Goal: Task Accomplishment & Management: Manage account settings

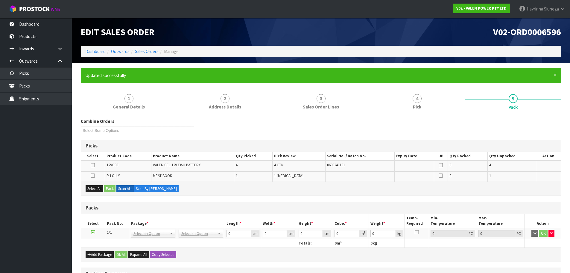
scroll to position [90, 0]
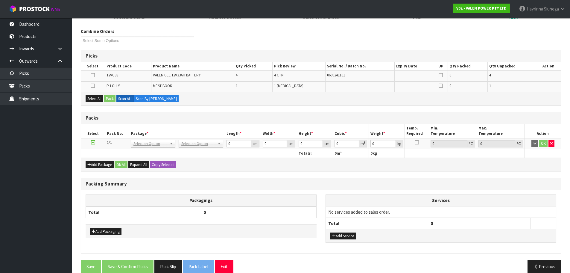
click at [99, 98] on button "Select All" at bounding box center [95, 98] width 18 height 7
click at [107, 98] on button "Pack" at bounding box center [109, 98] width 11 height 7
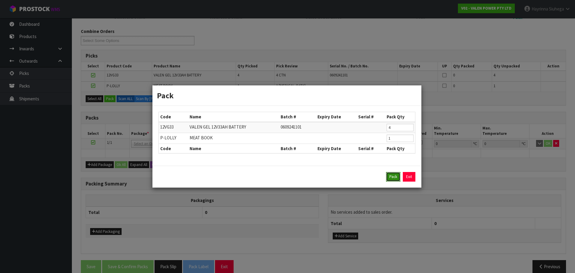
click at [397, 180] on button "Pack" at bounding box center [393, 177] width 14 height 10
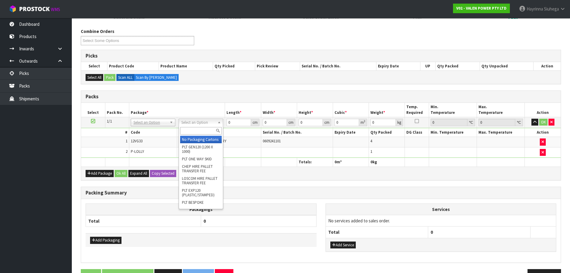
click at [198, 133] on input "text" at bounding box center [201, 130] width 42 height 7
type input "VA"
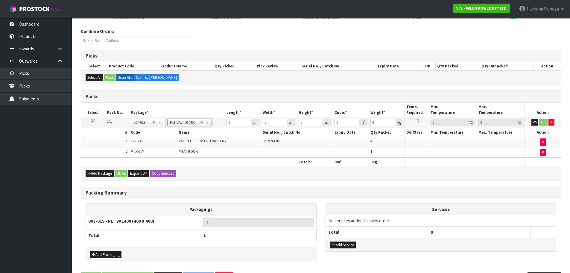
type input "40"
type input "47.17"
click at [228, 123] on input "40" at bounding box center [239, 122] width 24 height 7
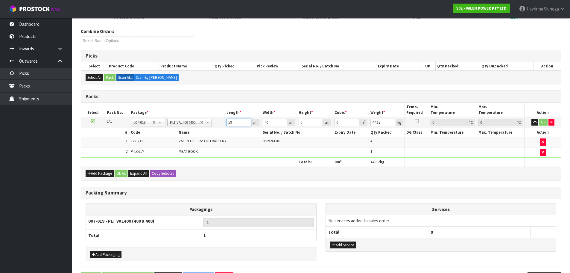
type input "59"
type input "40"
type input "3"
type input "0.00708"
type input "34"
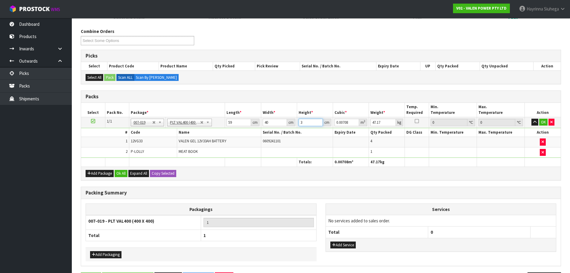
type input "0.08024"
type input "34"
type input "47"
click button "OK" at bounding box center [543, 122] width 8 height 7
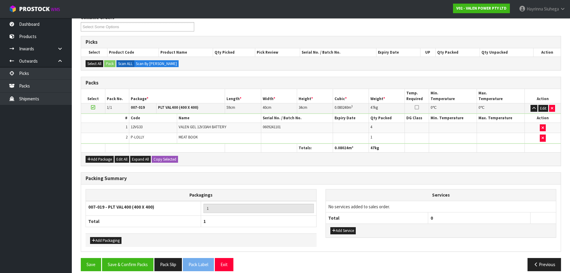
scroll to position [111, 0]
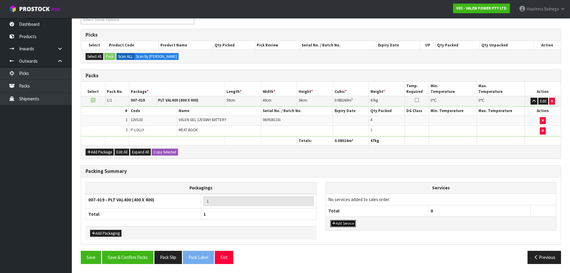
click at [345, 225] on button "Add Service" at bounding box center [342, 223] width 25 height 7
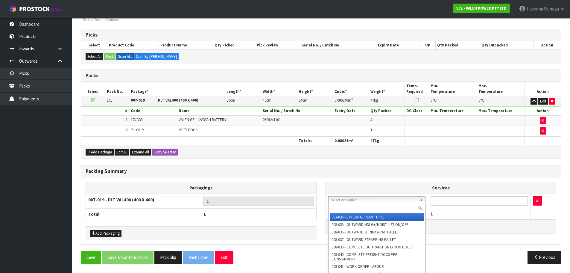
click at [350, 207] on input "text" at bounding box center [377, 207] width 95 height 7
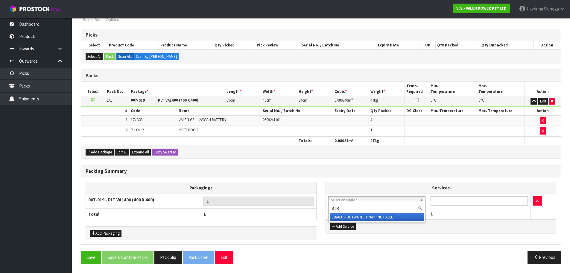
type input "STR"
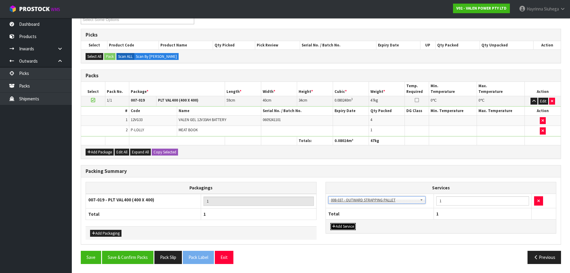
click at [346, 224] on button "Add Service" at bounding box center [342, 226] width 25 height 7
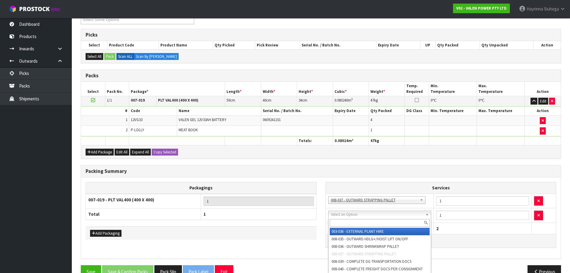
click at [350, 221] on input "text" at bounding box center [380, 222] width 100 height 7
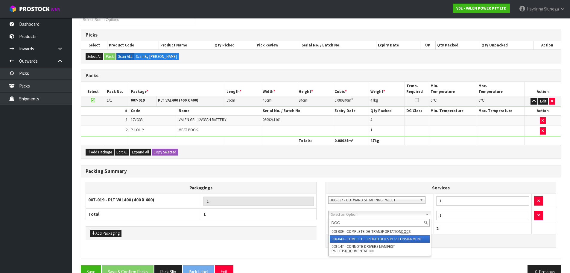
type input "DOC"
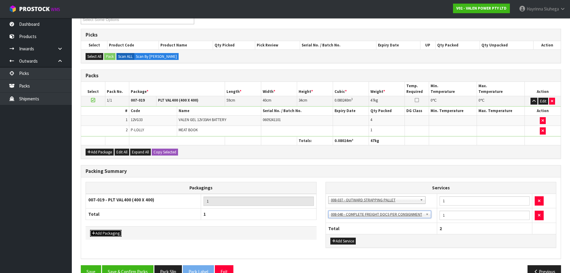
click at [110, 231] on button "Add Packaging" at bounding box center [105, 233] width 31 height 7
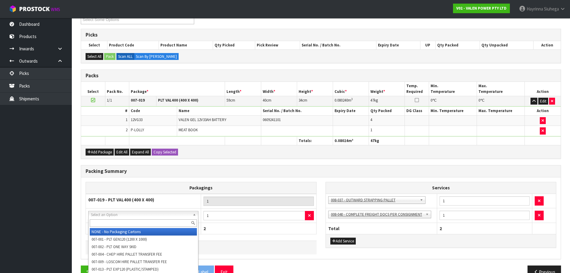
click at [132, 227] on div at bounding box center [144, 223] width 110 height 10
click at [132, 224] on input "text" at bounding box center [143, 222] width 107 height 7
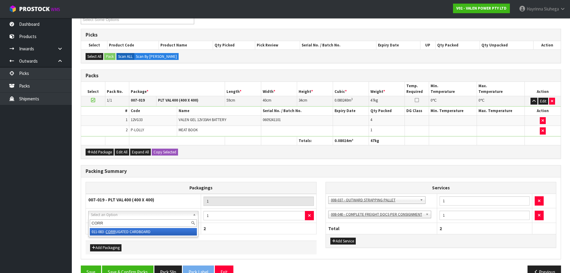
type input "CORR"
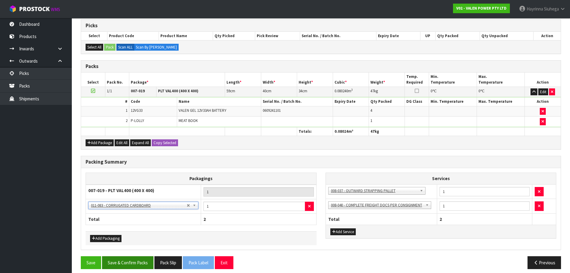
scroll to position [125, 0]
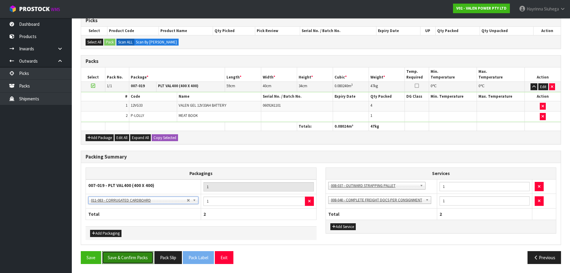
click at [136, 258] on button "Save & Confirm Packs" at bounding box center [127, 257] width 51 height 13
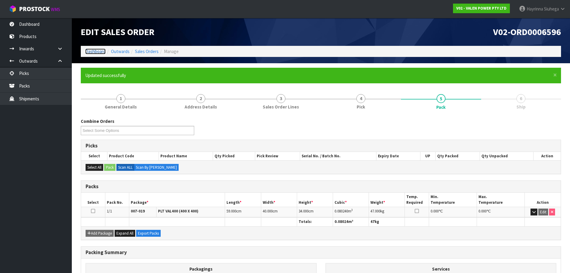
click at [100, 51] on link "Dashboard" at bounding box center [95, 51] width 20 height 6
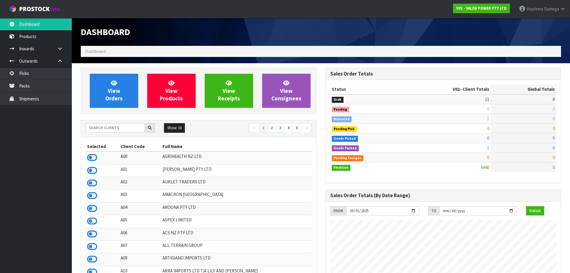
scroll to position [466, 245]
click at [117, 129] on input "text" at bounding box center [115, 127] width 59 height 9
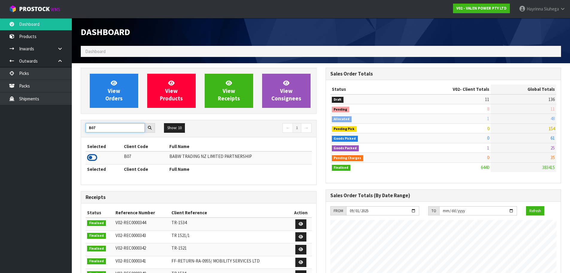
type input "B07"
click at [88, 157] on icon at bounding box center [92, 157] width 10 height 9
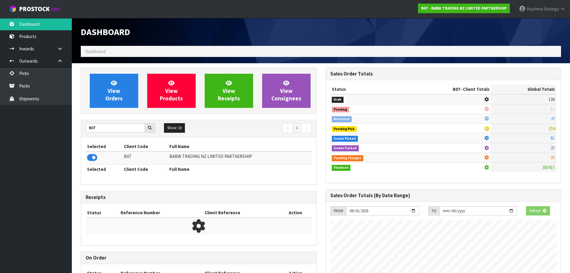
scroll to position [453, 245]
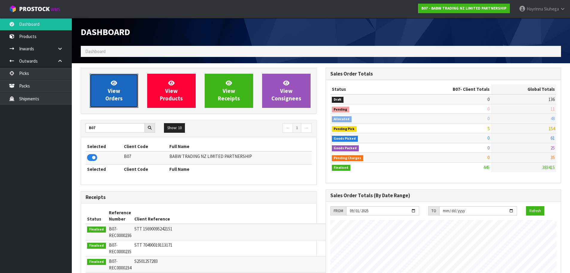
click at [116, 98] on span "View Orders" at bounding box center [113, 90] width 17 height 22
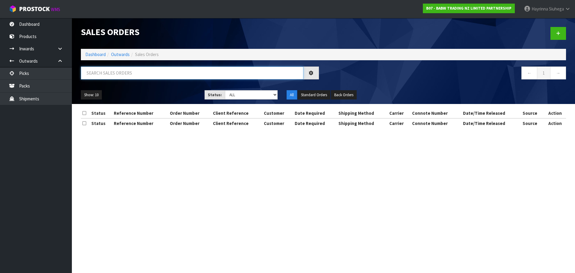
click at [146, 69] on input "text" at bounding box center [192, 72] width 222 height 13
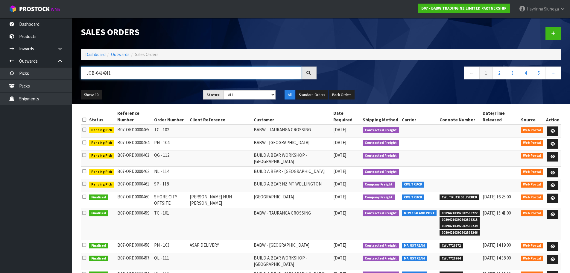
type input "JOB-0414911"
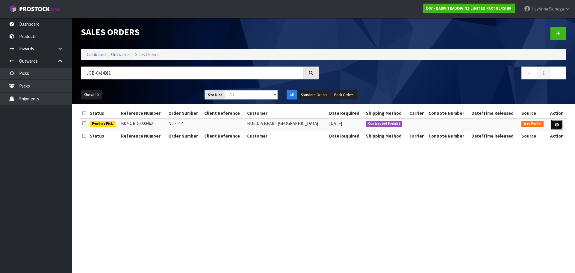
click at [556, 126] on icon at bounding box center [556, 125] width 4 height 4
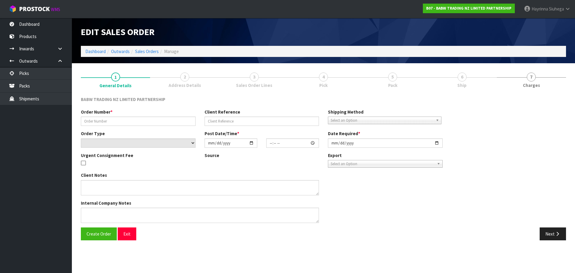
type input "NL - 114"
select select "number:0"
type input "2025-09-29"
type input "15:35:00.000"
type input "2025-09-29"
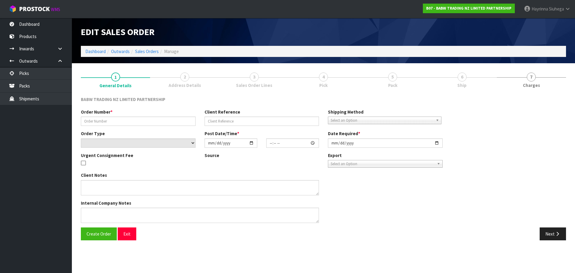
type textarea "DELIVER BETWEEN 8AM AND 8.30AM CALL - SANTANA ON 0221550016 AFTERNOON PRIOR TO …"
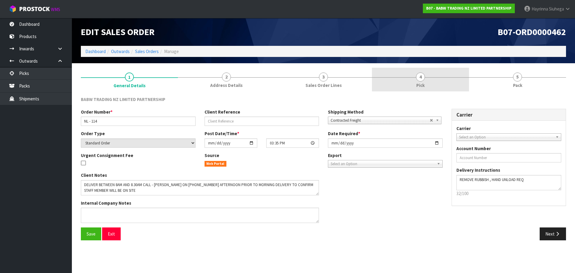
click at [432, 83] on link "4 Pick" at bounding box center [420, 80] width 97 height 24
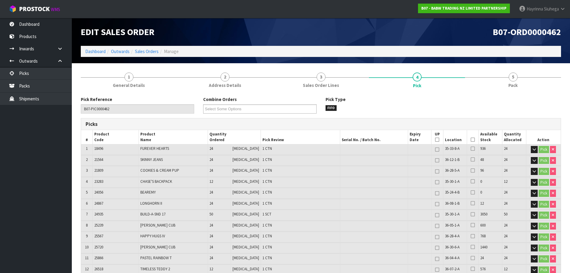
click at [471, 140] on icon at bounding box center [473, 139] width 4 height 0
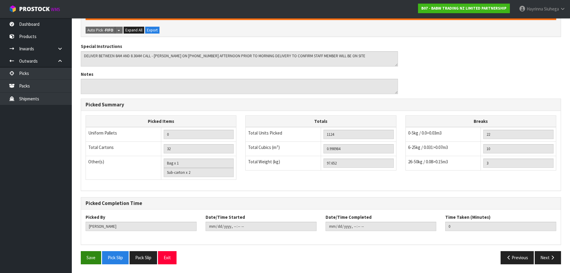
scroll to position [525, 0]
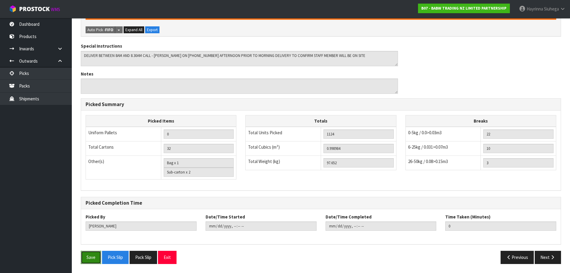
click at [95, 254] on button "Save" at bounding box center [91, 257] width 20 height 13
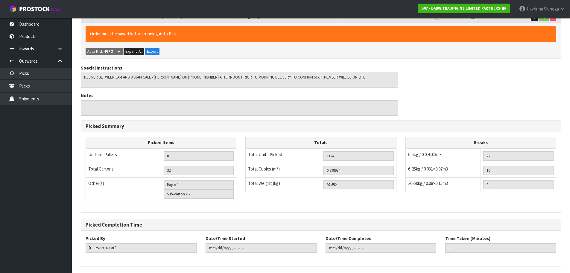
scroll to position [0, 0]
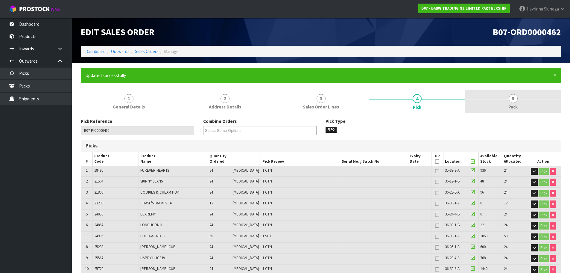
type input "Hayrinna Siuhega"
type input "2025-09-29T15:38:42"
click at [524, 107] on link "5 Pack" at bounding box center [513, 101] width 96 height 24
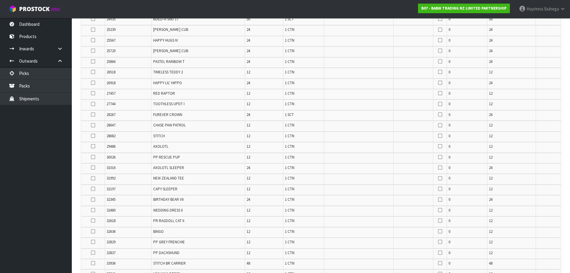
scroll to position [389, 0]
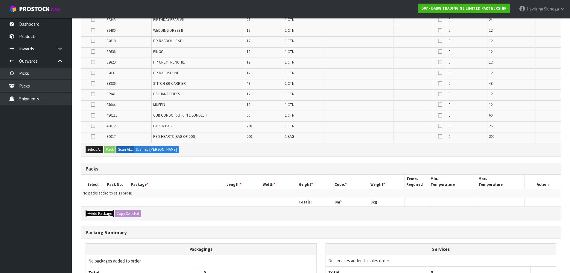
click at [96, 212] on button "Add Package" at bounding box center [100, 213] width 28 height 7
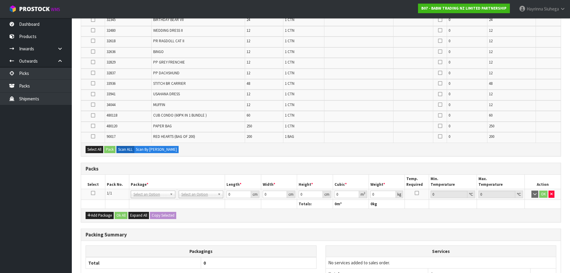
click at [92, 193] on icon at bounding box center [93, 193] width 4 height 0
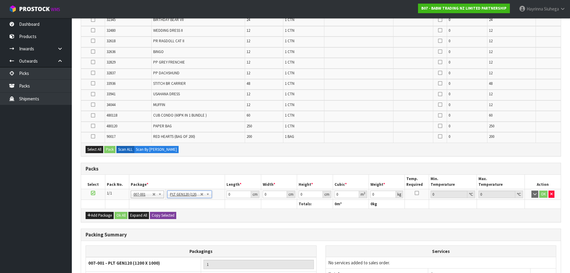
type input "120"
type input "100"
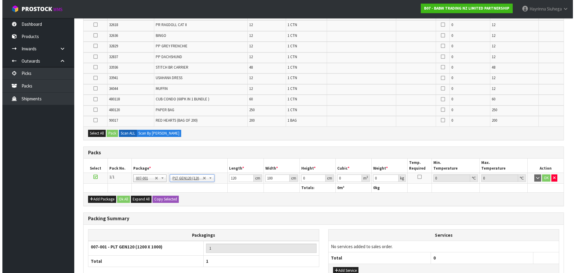
scroll to position [452, 0]
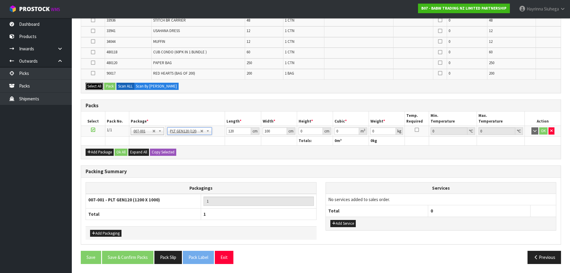
click at [92, 88] on button "Select All" at bounding box center [95, 86] width 18 height 7
click at [113, 86] on button "Pack" at bounding box center [109, 86] width 11 height 7
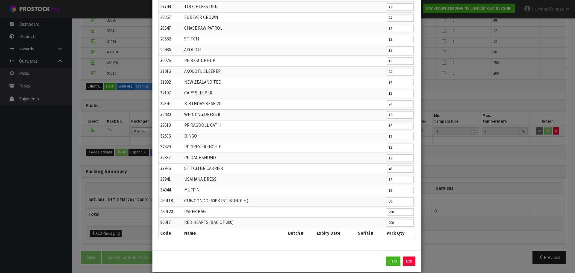
scroll to position [203, 0]
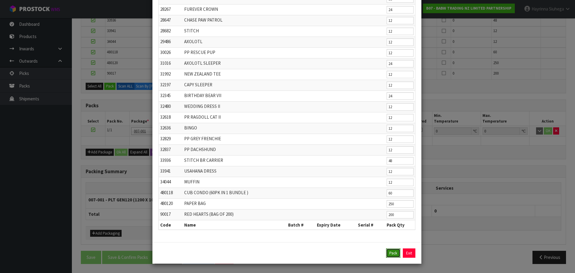
click at [393, 253] on button "Pack" at bounding box center [393, 253] width 14 height 10
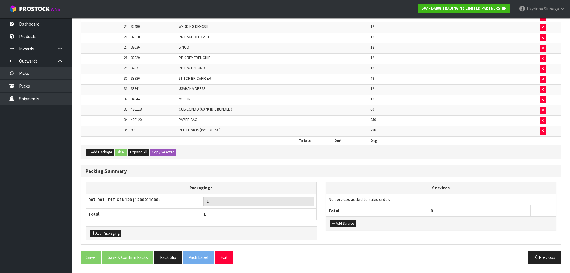
type input "97.652"
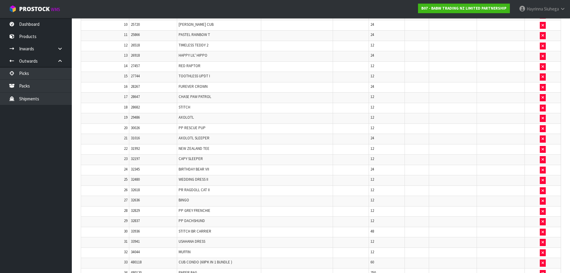
scroll to position [452, 0]
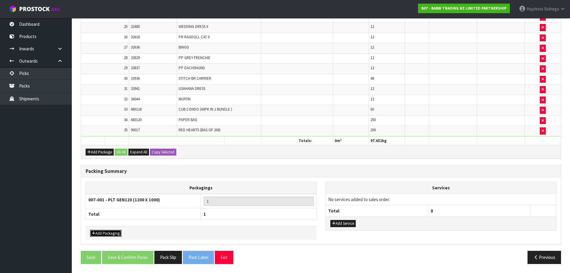
click at [110, 235] on button "Add Packaging" at bounding box center [105, 233] width 31 height 7
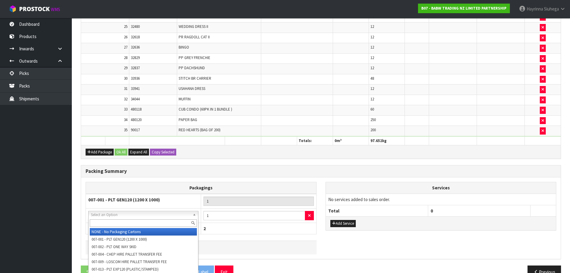
click at [127, 221] on input "text" at bounding box center [143, 222] width 107 height 7
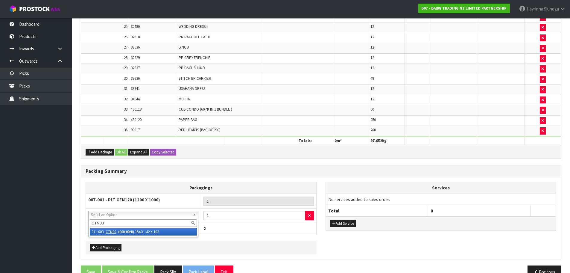
type input "CTN00"
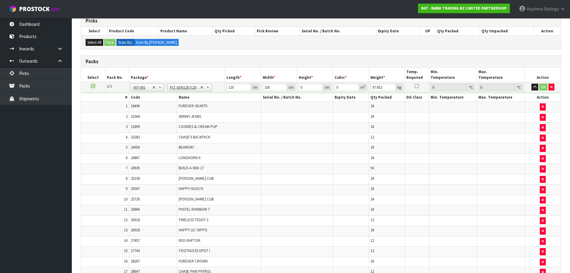
scroll to position [123, 0]
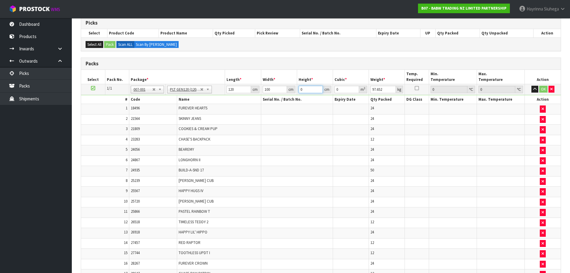
click at [301, 87] on input "0" at bounding box center [311, 89] width 24 height 7
type input "5"
type input "0.06"
type input "50"
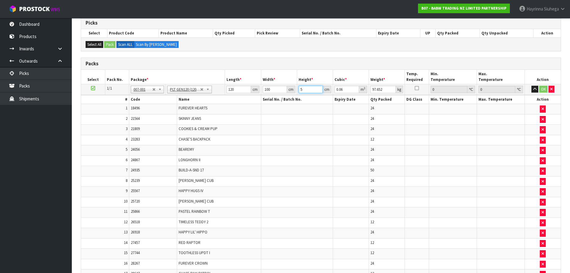
type input "0.6"
type input "50"
click at [543, 89] on button "OK" at bounding box center [543, 89] width 8 height 7
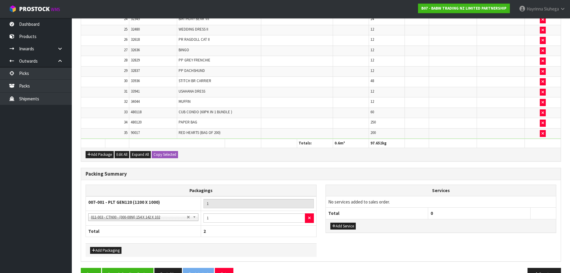
scroll to position [466, 0]
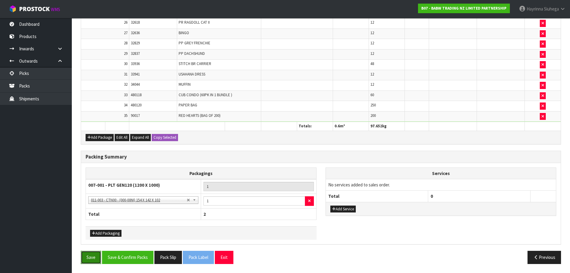
click at [84, 255] on button "Save" at bounding box center [91, 257] width 20 height 13
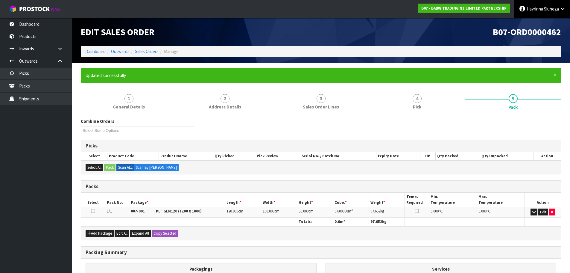
click at [557, 4] on link "Hayrinna Siuhega" at bounding box center [543, 9] width 56 height 18
click at [550, 22] on link "Logout" at bounding box center [546, 24] width 47 height 8
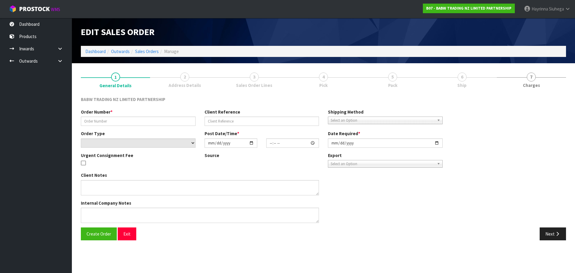
type input "NL - 114"
select select "number:0"
type input "[DATE]"
type input "15:35:00.000"
type input "[DATE]"
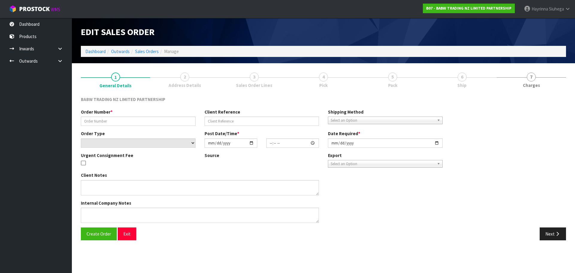
type textarea "DELIVER BETWEEN 8AM AND 8.30AM CALL - [PERSON_NAME] ON [PHONE_NUMBER] AFTERNOON…"
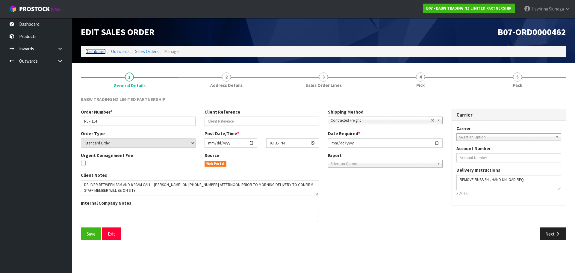
click at [100, 53] on link "Dashboard" at bounding box center [95, 51] width 20 height 6
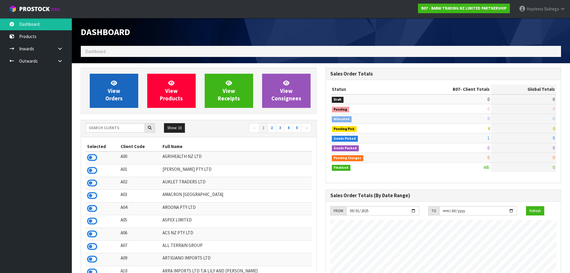
scroll to position [453, 245]
click at [125, 91] on link "View Orders" at bounding box center [114, 91] width 48 height 34
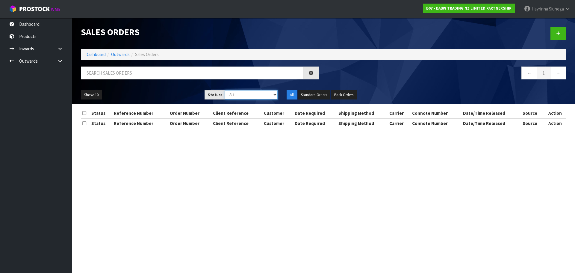
click at [229, 98] on select "Draft Pending Allocated Pending Pick Goods Picked Goods Packed Pending Charges …" at bounding box center [251, 94] width 53 height 9
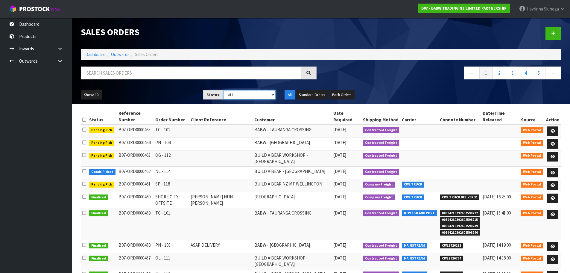
select select "string:3"
click at [224, 90] on select "Draft Pending Allocated Pending Pick Goods Picked Goods Packed Pending Charges …" at bounding box center [250, 94] width 52 height 9
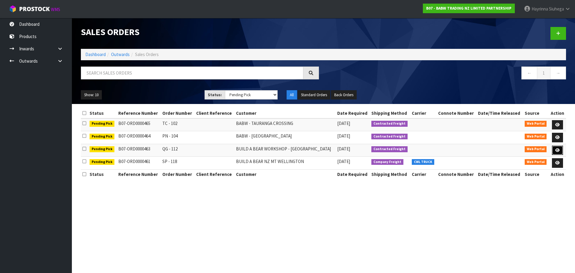
click at [556, 149] on icon at bounding box center [557, 150] width 4 height 4
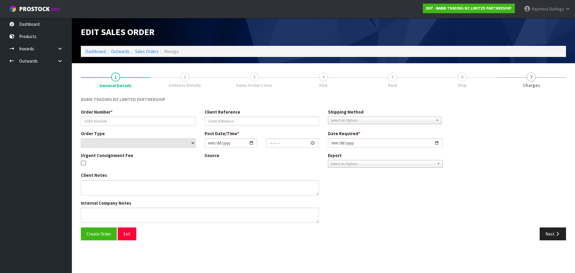
type input "QG - 112"
select select "number:0"
type input "[DATE]"
type input "15:37:00.000"
type input "[DATE]"
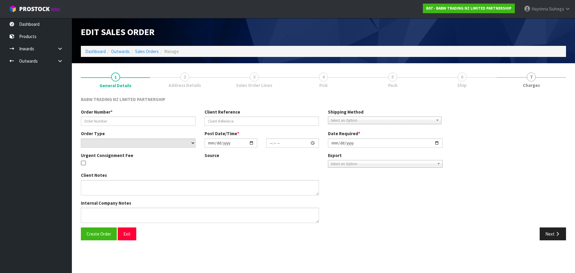
type textarea "DELIVER BETWEEN 8AM AND 8.30AM CALL - SANTANA ON 0221550016 AFTERNOON PRIOR TO …"
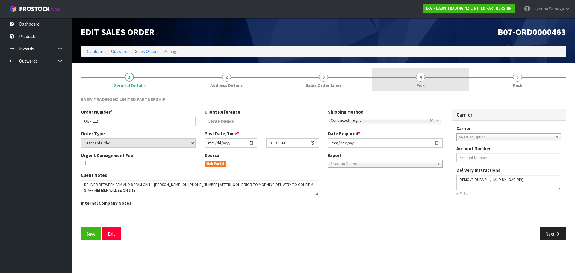
click at [449, 81] on link "4 Pick" at bounding box center [420, 80] width 97 height 24
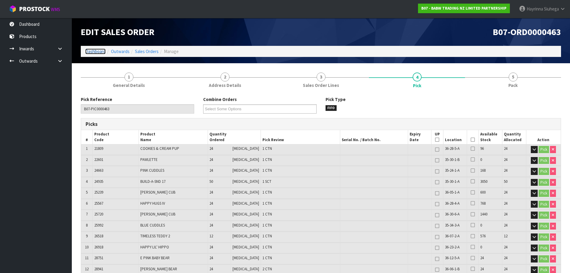
click at [93, 51] on link "Dashboard" at bounding box center [95, 51] width 20 height 6
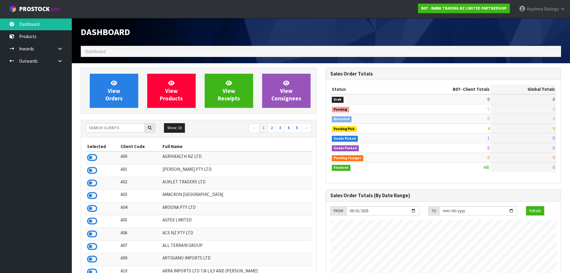
scroll to position [453, 245]
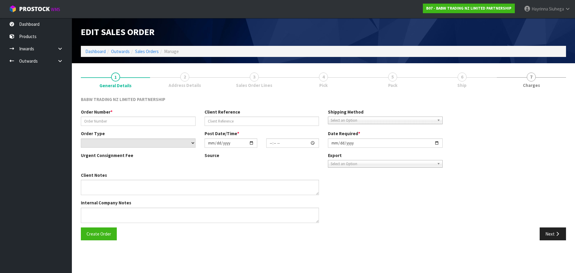
type input "NL - 114"
select select "number:0"
type input "2025-09-29"
type input "15:35:00.000"
type input "[DATE]"
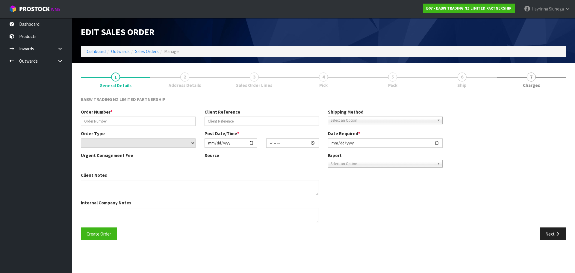
type textarea "DELIVER BETWEEN 8AM AND 8.30AM CALL - [PERSON_NAME] ON [PHONE_NUMBER] AFTERNOON…"
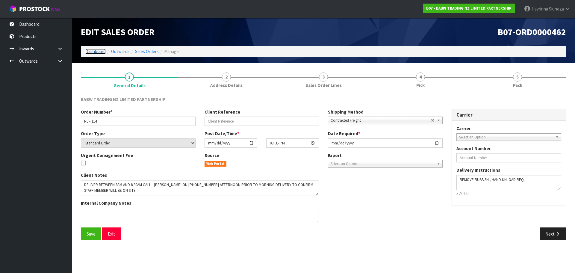
click at [101, 51] on link "Dashboard" at bounding box center [95, 51] width 20 height 6
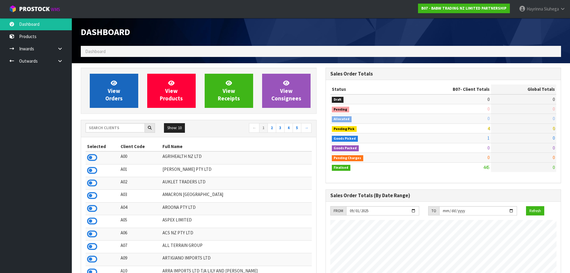
scroll to position [453, 245]
click at [114, 86] on span "View Orders" at bounding box center [113, 90] width 17 height 22
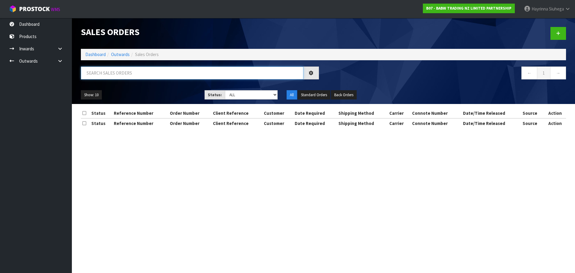
click at [137, 76] on input "text" at bounding box center [192, 72] width 222 height 13
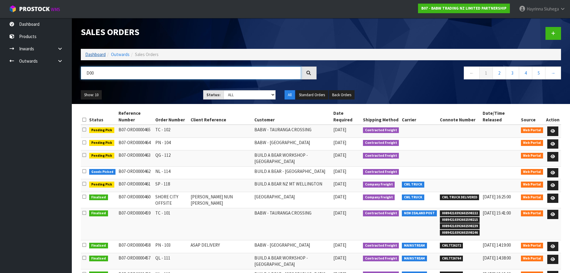
type input "D00"
click at [94, 56] on link "Dashboard" at bounding box center [95, 54] width 20 height 6
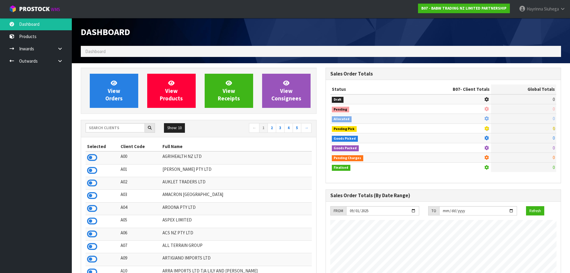
scroll to position [453, 245]
click at [116, 129] on input "text" at bounding box center [115, 127] width 59 height 9
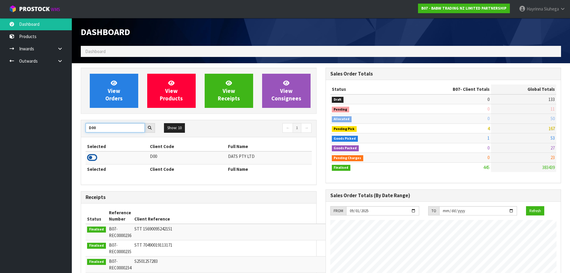
type input "D00"
click at [95, 157] on icon at bounding box center [92, 157] width 10 height 9
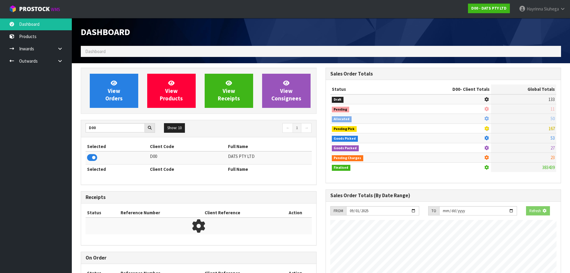
scroll to position [373, 245]
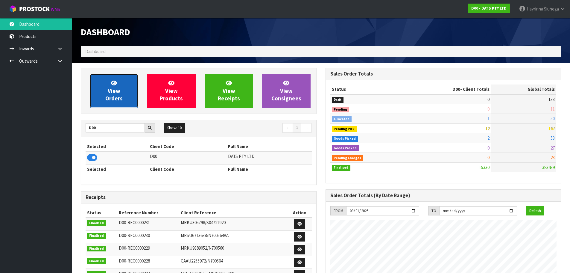
click at [112, 96] on span "View Orders" at bounding box center [113, 90] width 17 height 22
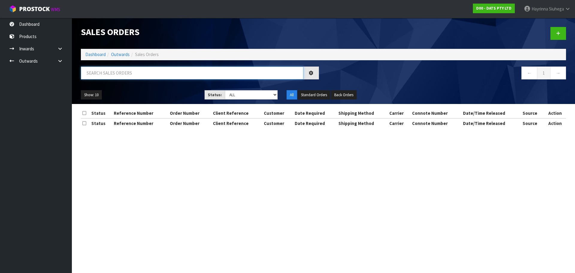
click at [144, 67] on input "text" at bounding box center [192, 72] width 222 height 13
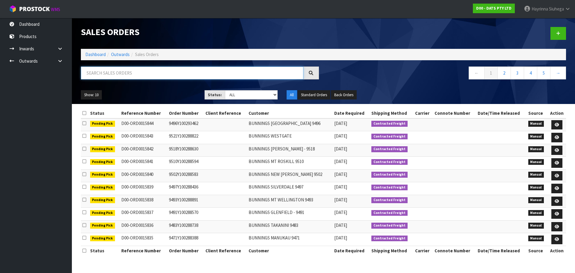
click at [144, 67] on input "text" at bounding box center [192, 72] width 222 height 13
type input "JOB-0414469"
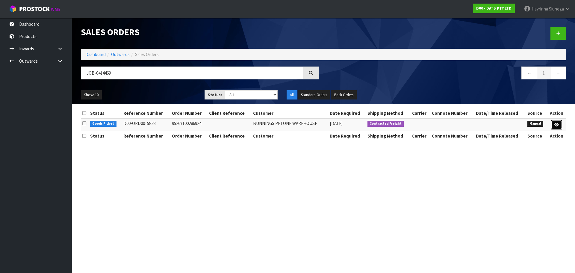
click at [554, 123] on link at bounding box center [556, 125] width 11 height 10
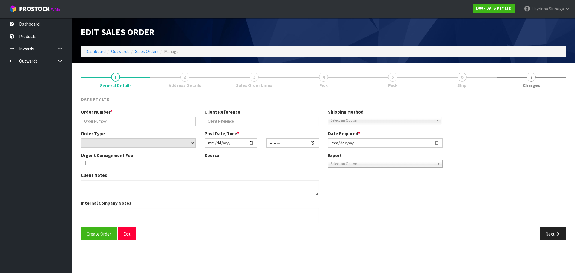
type input "9526Y100286924"
select select "number:0"
type input "2025-09-25"
type input "10:25:00.000"
type input "2025-09-25"
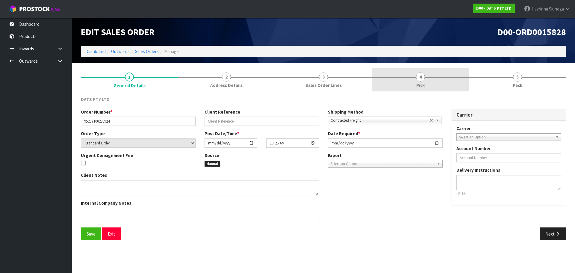
click at [443, 88] on link "4 Pick" at bounding box center [420, 80] width 97 height 24
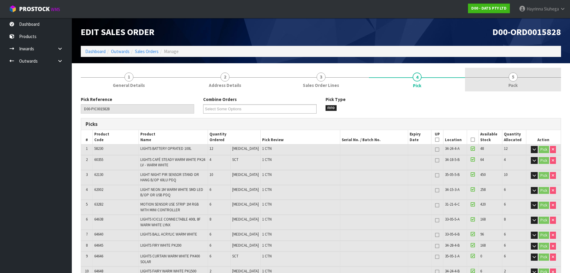
click at [490, 81] on link "5 Pack" at bounding box center [513, 80] width 96 height 24
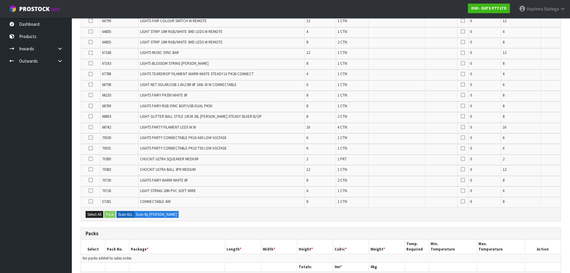
scroll to position [373, 0]
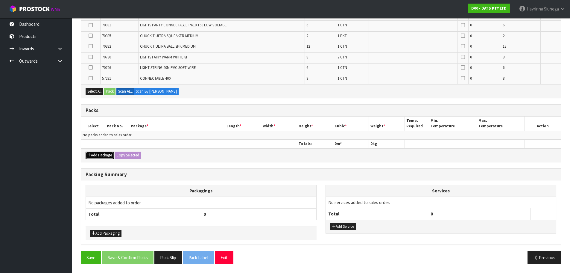
click at [98, 153] on button "Add Package" at bounding box center [100, 154] width 28 height 7
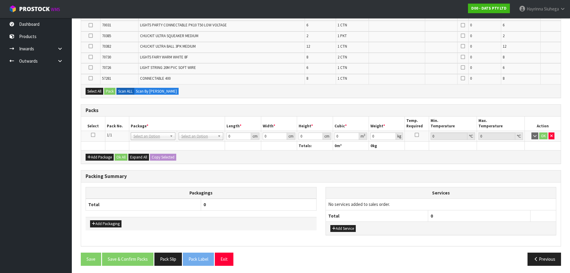
click at [95, 133] on td at bounding box center [93, 136] width 24 height 11
click at [94, 135] on icon at bounding box center [93, 135] width 4 height 0
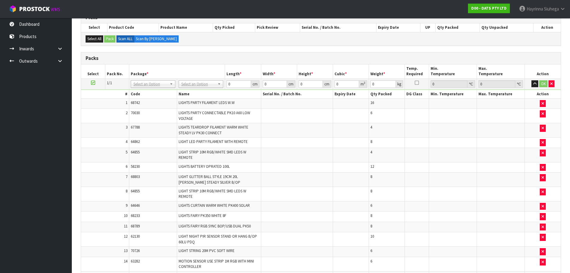
scroll to position [47, 0]
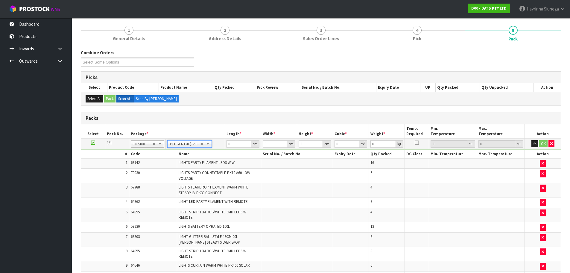
type input "120"
type input "100"
type input "182.81"
click at [299, 144] on input "0" at bounding box center [311, 143] width 24 height 7
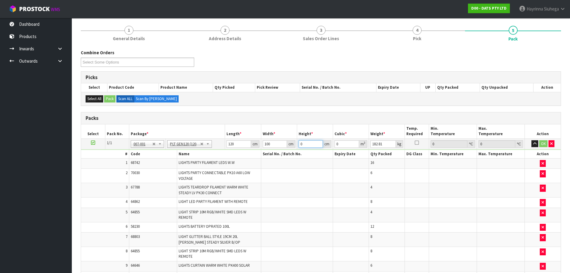
type input "5"
type input "0.06"
type input "50"
type input "0.6"
type input "50"
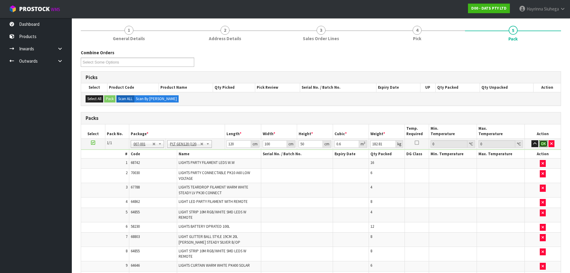
click at [545, 142] on button "OK" at bounding box center [543, 143] width 8 height 7
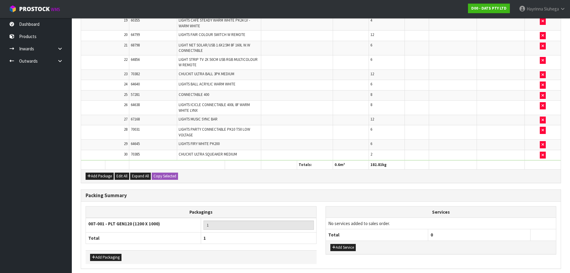
scroll to position [430, 0]
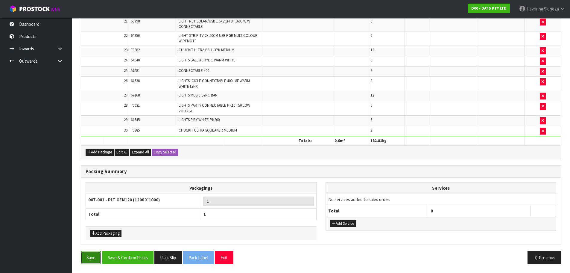
click at [85, 257] on button "Save" at bounding box center [91, 257] width 20 height 13
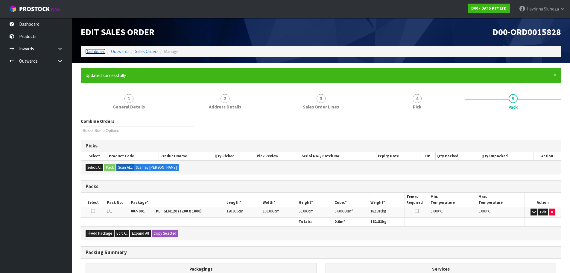
click at [95, 51] on link "Dashboard" at bounding box center [95, 51] width 20 height 6
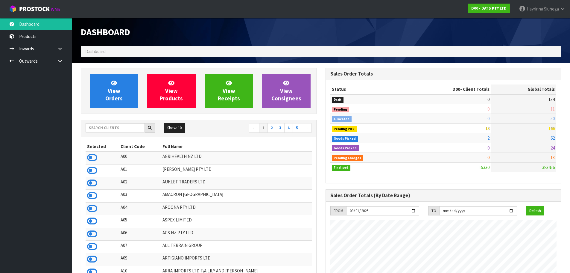
scroll to position [453, 245]
click at [550, 10] on span "Siuhega" at bounding box center [551, 9] width 15 height 6
click at [548, 21] on link "Logout" at bounding box center [546, 24] width 47 height 8
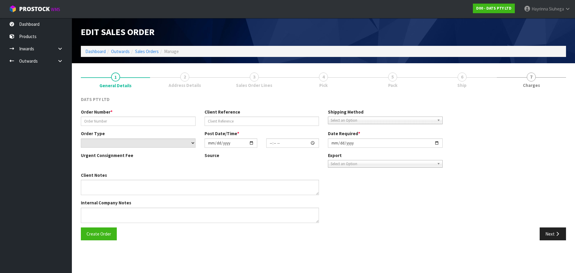
type input "9526Y100286924"
select select "number:0"
type input "2025-09-25"
type input "10:25:00.000"
type input "2025-09-25"
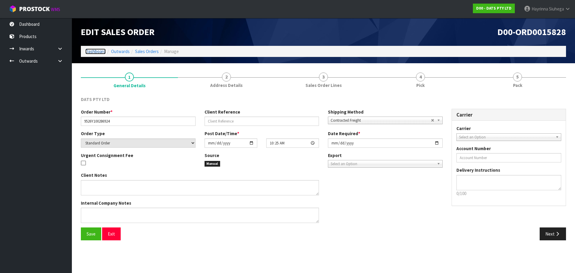
click at [97, 53] on link "Dashboard" at bounding box center [95, 51] width 20 height 6
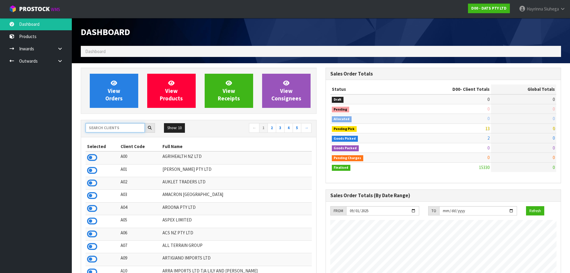
scroll to position [453, 245]
click at [113, 129] on input "text" at bounding box center [115, 127] width 59 height 9
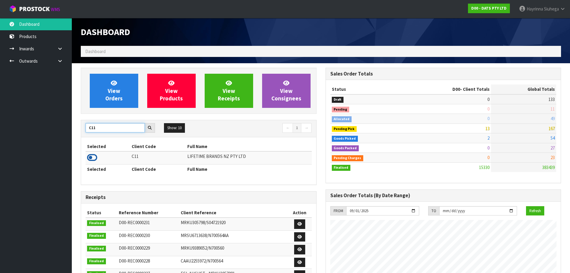
type input "C11"
click at [89, 156] on icon at bounding box center [92, 157] width 10 height 9
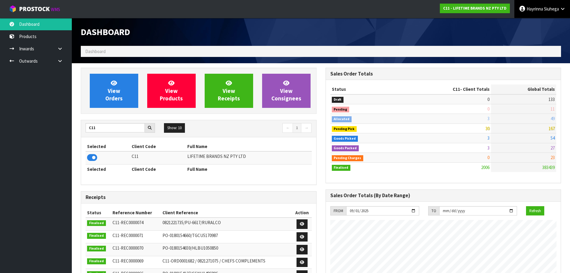
click at [547, 11] on span "Siuhega" at bounding box center [551, 9] width 15 height 6
click at [540, 27] on link "Logout" at bounding box center [546, 24] width 47 height 8
